Goal: Transaction & Acquisition: Purchase product/service

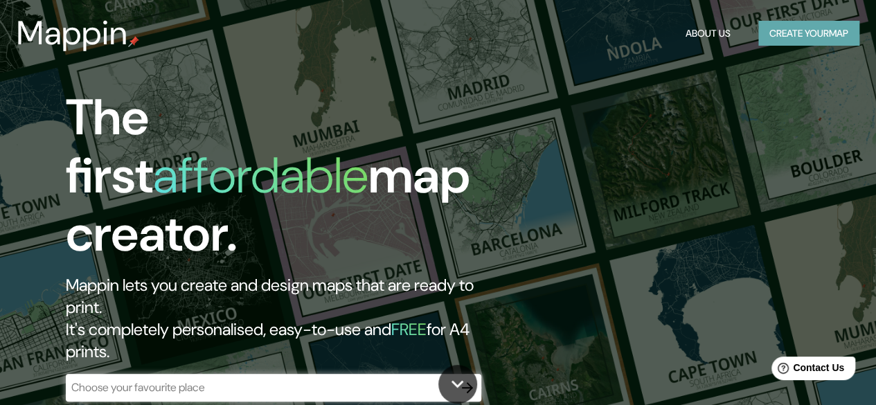
click at [818, 28] on button "Create your map" at bounding box center [808, 34] width 101 height 26
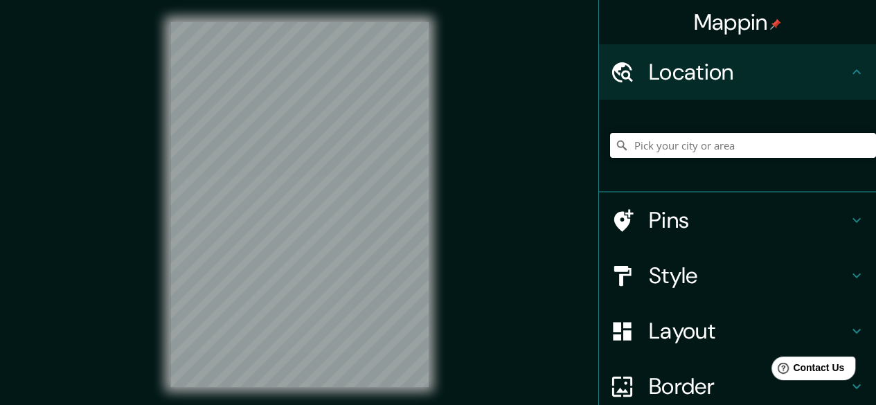
click at [667, 146] on input "Pick your city or area" at bounding box center [743, 145] width 266 height 25
type input "Funza, [GEOGRAPHIC_DATA], [GEOGRAPHIC_DATA]"
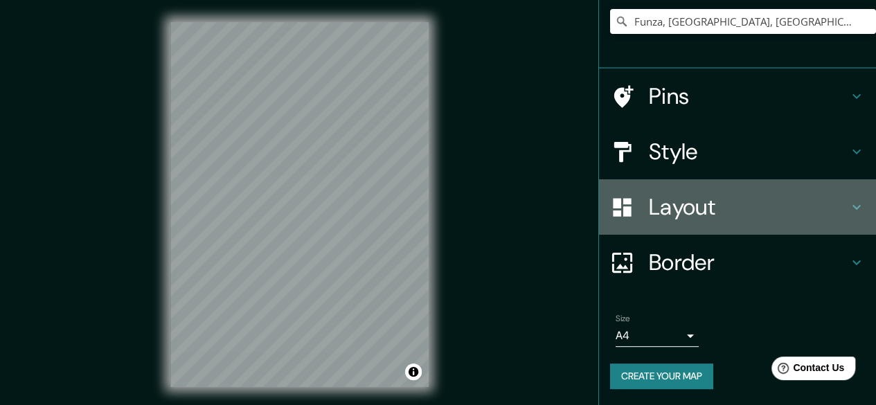
click at [710, 201] on h4 "Layout" at bounding box center [748, 207] width 199 height 28
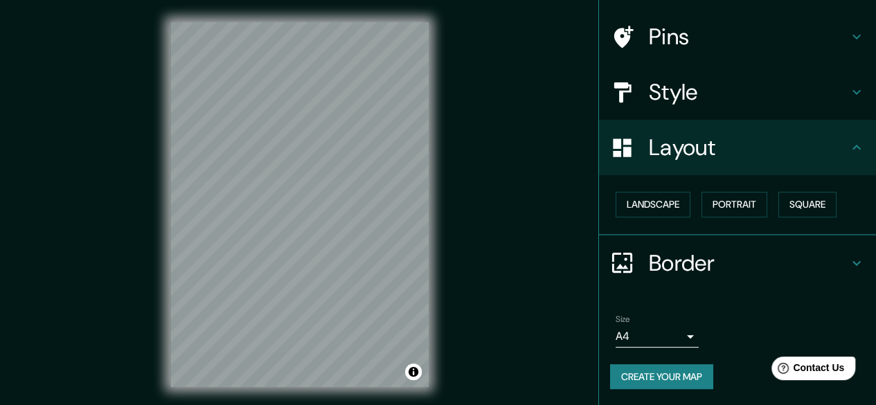
scroll to position [91, 0]
click at [710, 205] on button "Portrait" at bounding box center [734, 205] width 66 height 26
click at [656, 201] on button "Landscape" at bounding box center [652, 205] width 75 height 26
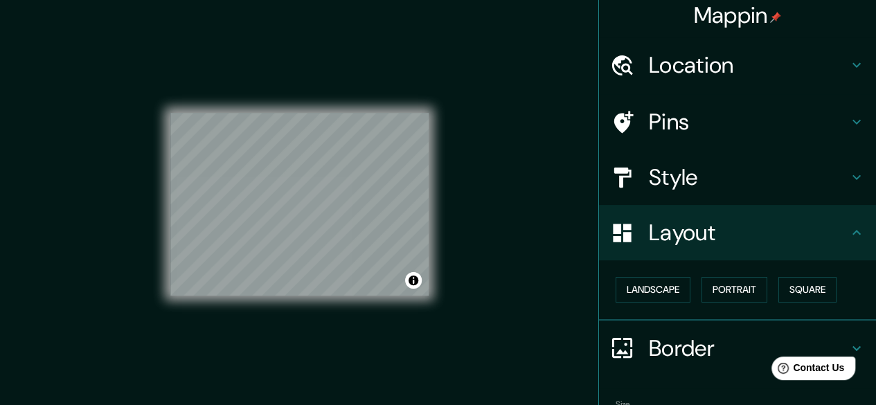
scroll to position [0, 0]
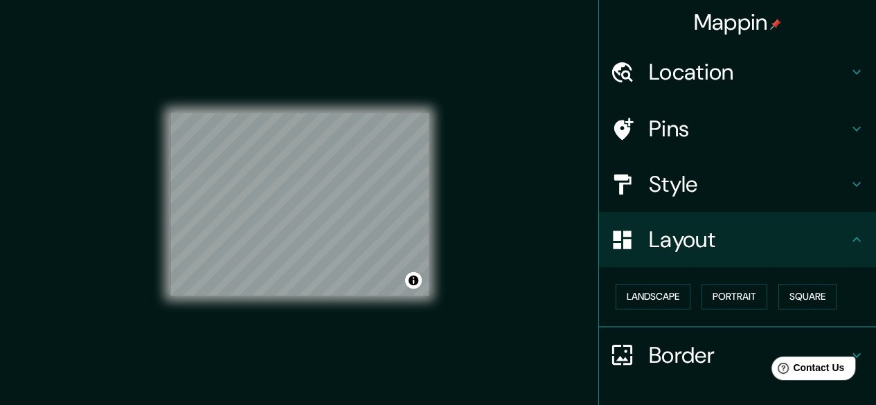
click at [810, 188] on h4 "Style" at bounding box center [748, 184] width 199 height 28
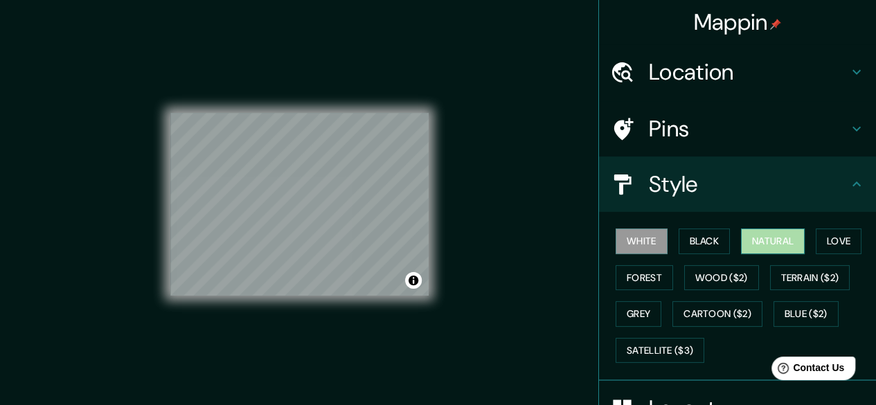
click at [775, 243] on button "Natural" at bounding box center [773, 241] width 64 height 26
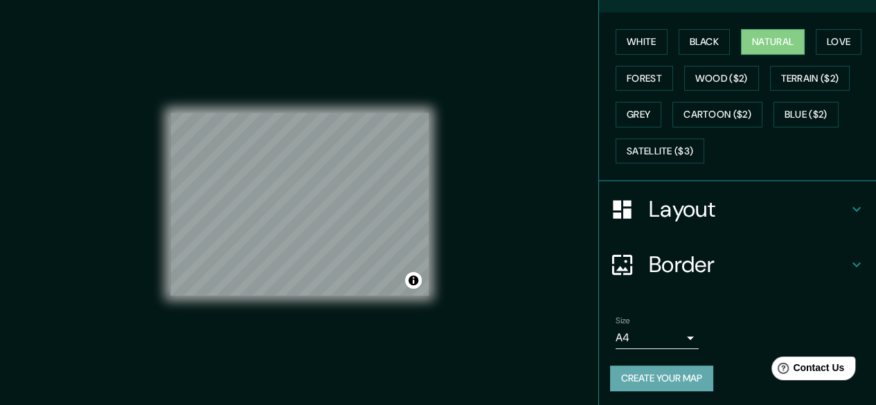
click at [629, 380] on button "Create your map" at bounding box center [661, 379] width 103 height 26
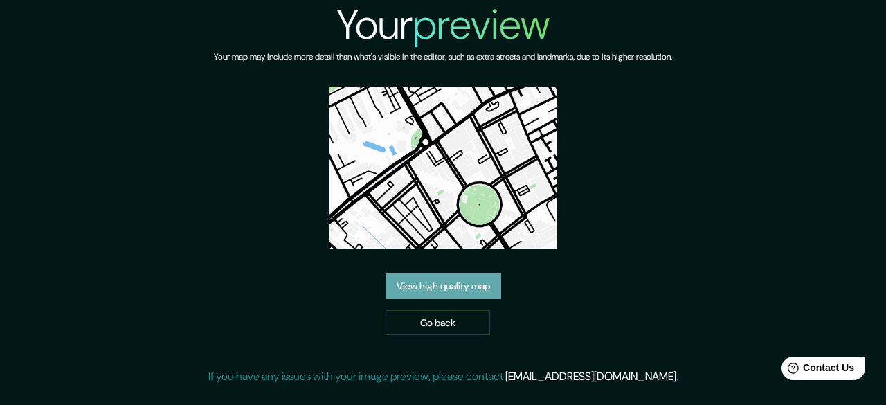
click at [465, 273] on link "View high quality map" at bounding box center [444, 286] width 116 height 26
click at [434, 310] on link "Go back" at bounding box center [438, 323] width 105 height 26
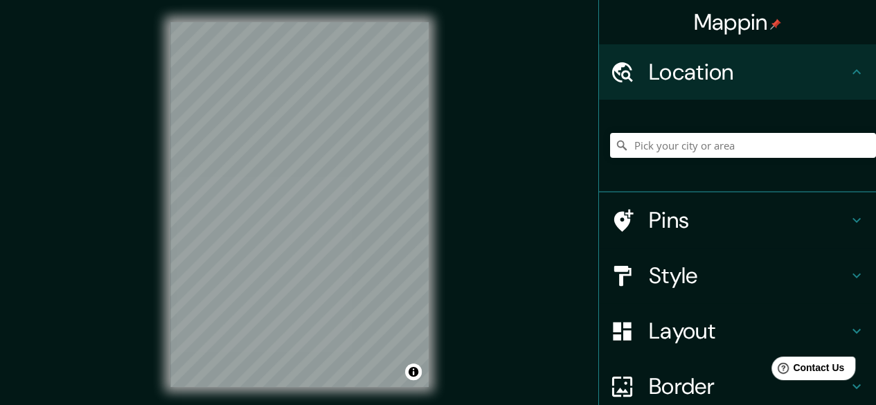
click at [675, 132] on div at bounding box center [743, 145] width 266 height 69
click at [648, 157] on input "Pick your city or area" at bounding box center [743, 145] width 266 height 25
type input "Funza, [GEOGRAPHIC_DATA], [GEOGRAPHIC_DATA]"
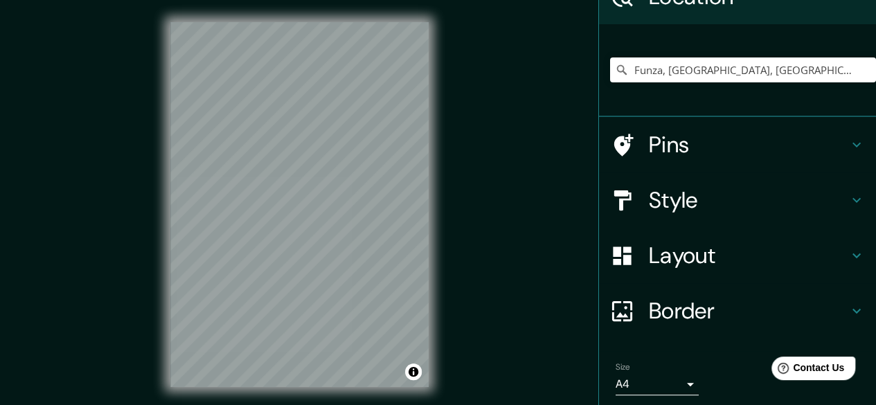
scroll to position [124, 0]
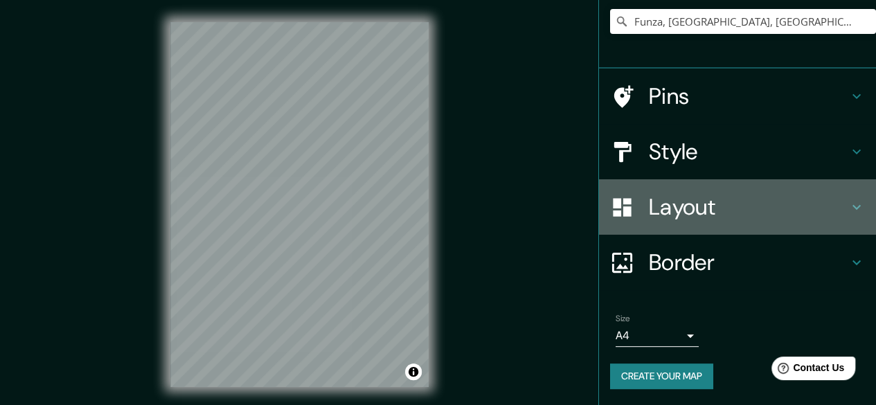
click at [762, 206] on h4 "Layout" at bounding box center [748, 207] width 199 height 28
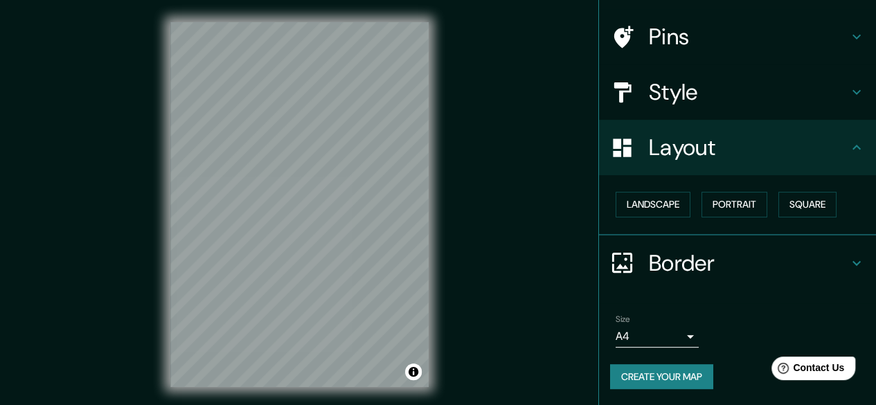
scroll to position [91, 0]
click at [654, 192] on button "Landscape" at bounding box center [652, 205] width 75 height 26
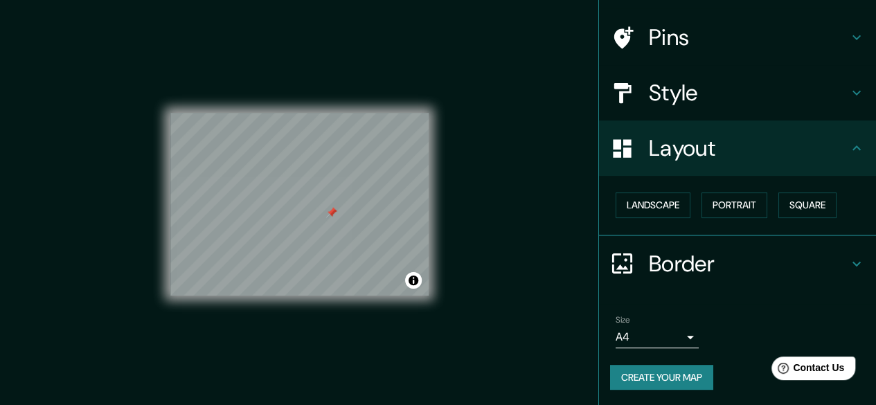
click at [703, 35] on h4 "Pins" at bounding box center [748, 38] width 199 height 28
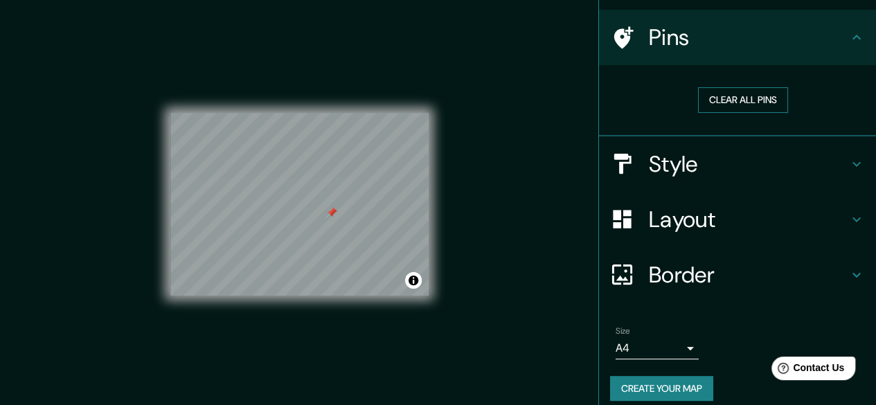
click at [727, 97] on button "Clear all pins" at bounding box center [743, 100] width 90 height 26
click at [746, 163] on h4 "Style" at bounding box center [748, 164] width 199 height 28
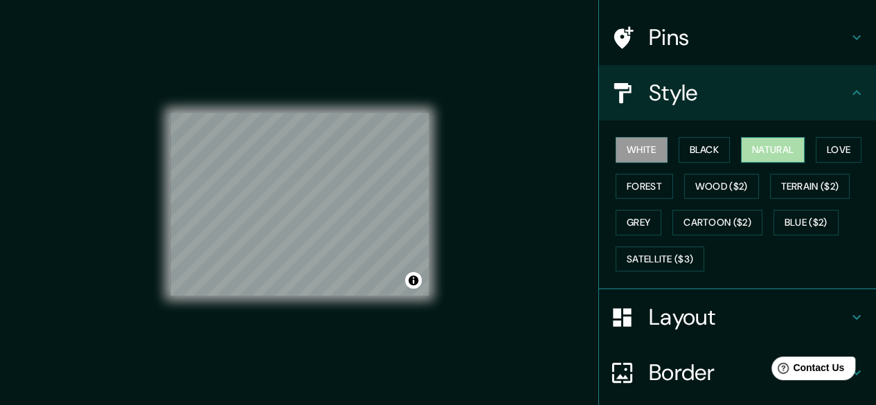
click at [755, 141] on button "Natural" at bounding box center [773, 150] width 64 height 26
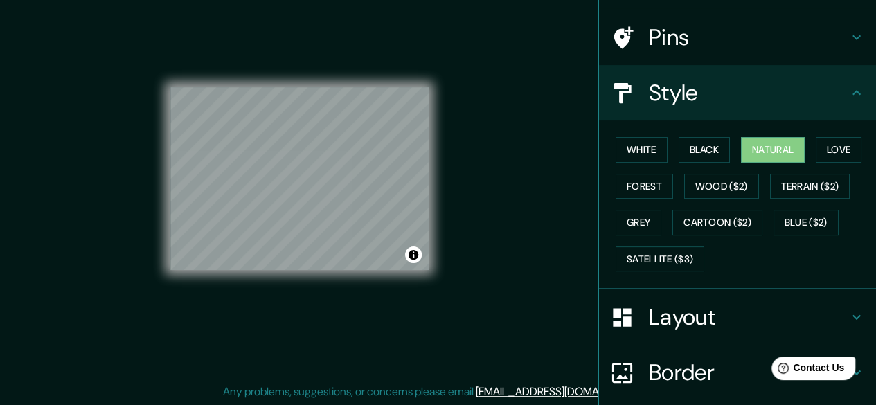
drag, startPoint x: 864, startPoint y: 163, endPoint x: 840, endPoint y: 298, distance: 137.0
click at [840, 298] on ul "Location [GEOGRAPHIC_DATA], [GEOGRAPHIC_DATA], [GEOGRAPHIC_DATA] Funza Cundinam…" at bounding box center [737, 234] width 277 height 563
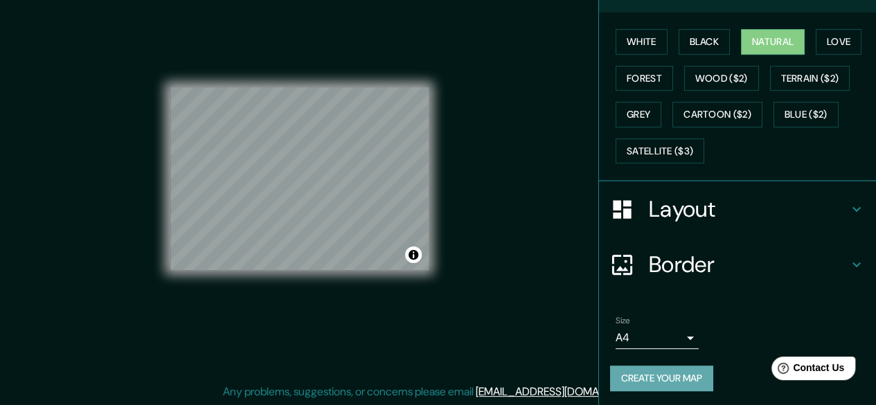
click at [660, 377] on button "Create your map" at bounding box center [661, 379] width 103 height 26
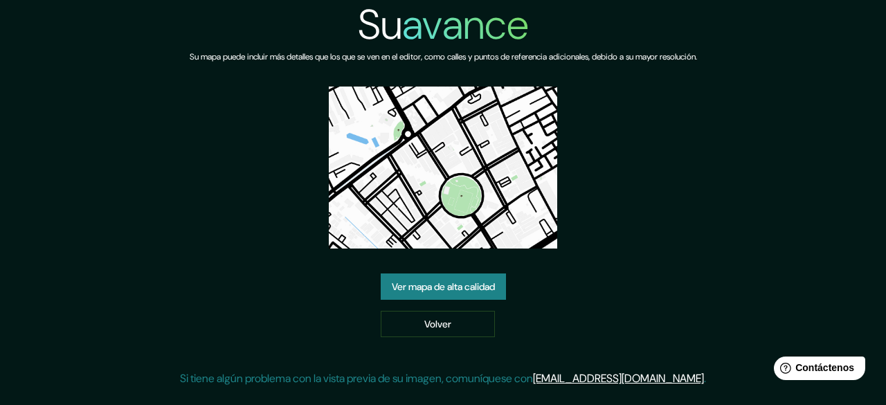
click at [616, 190] on div "Su avance Su mapa puede incluir más detalles que los que se ven en el editor, c…" at bounding box center [443, 199] width 526 height 398
click at [406, 287] on font "Ver mapa de alta calidad" at bounding box center [443, 286] width 103 height 12
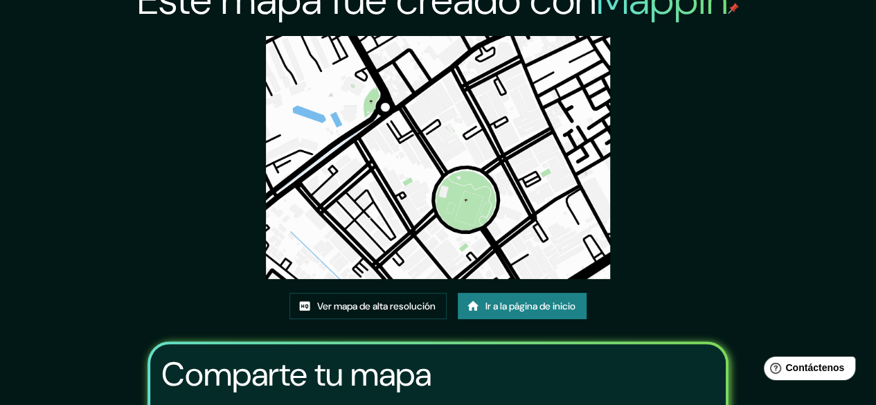
scroll to position [25, 0]
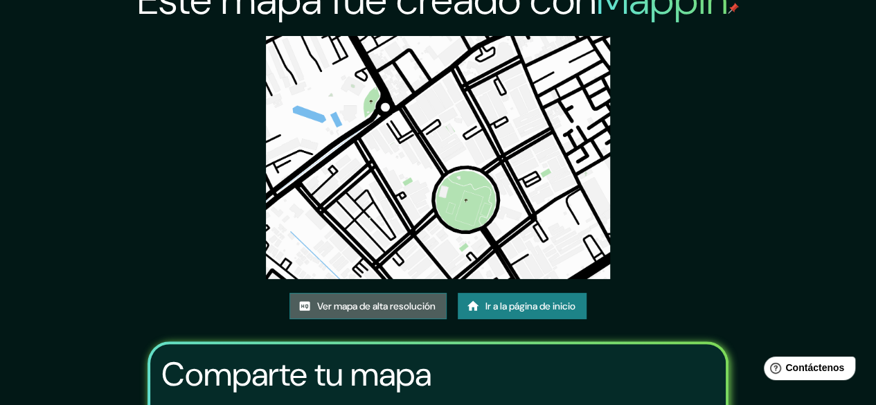
click at [345, 303] on font "Ver mapa de alta resolución" at bounding box center [376, 306] width 118 height 12
